Goal: Information Seeking & Learning: Learn about a topic

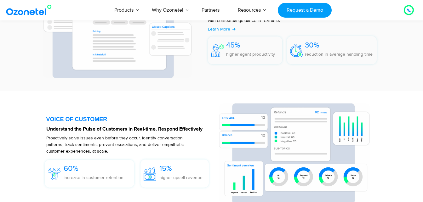
scroll to position [892, 0]
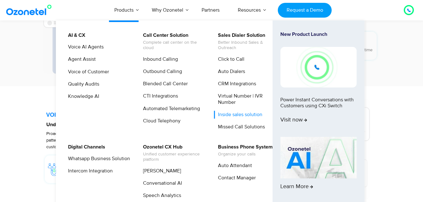
click at [245, 114] on link "Inside sales solution" at bounding box center [238, 115] width 49 height 8
